Goal: Check status: Check status

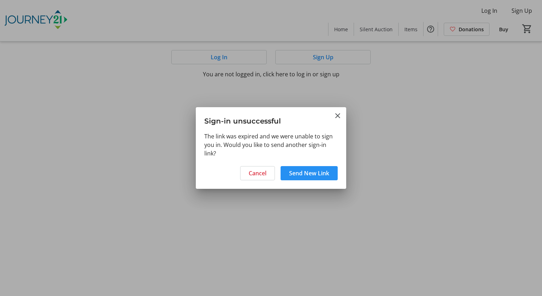
click at [307, 177] on span "Send New Link" at bounding box center [309, 173] width 40 height 9
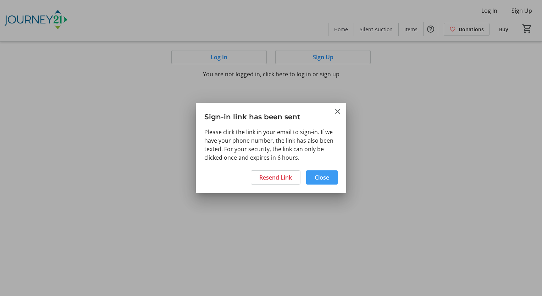
click at [318, 176] on span "Close" at bounding box center [322, 177] width 15 height 9
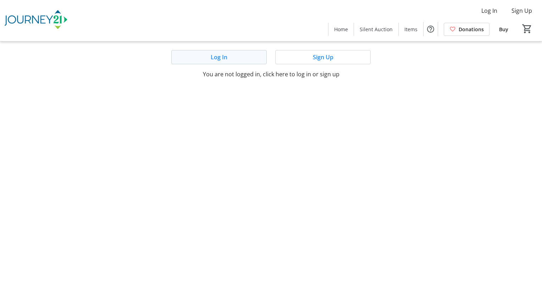
click at [244, 56] on span at bounding box center [219, 57] width 95 height 17
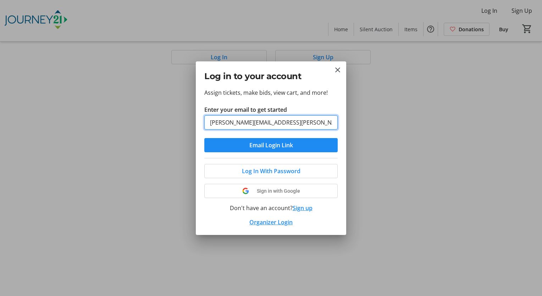
type input "trishla.shah@usbank.com"
click at [204, 138] on button "Email Login Link" at bounding box center [270, 145] width 133 height 14
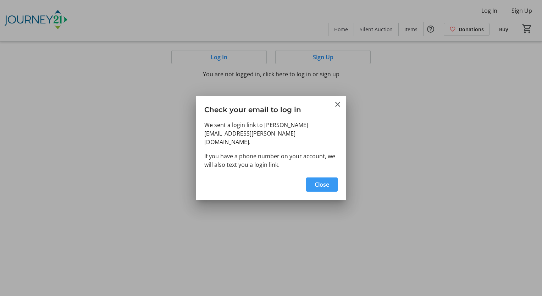
click at [326, 180] on span "Close" at bounding box center [322, 184] width 15 height 9
